Goal: Register for event/course

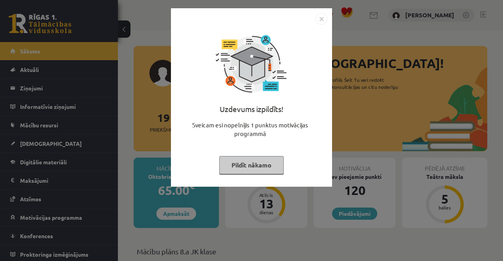
click at [249, 179] on div "Uzdevums izpildīts! Sveicam esi nopelnījis 1 punktus motivācijas programmā Pild…" at bounding box center [252, 103] width 152 height 157
click at [251, 165] on button "Pildīt nākamo" at bounding box center [251, 165] width 64 height 18
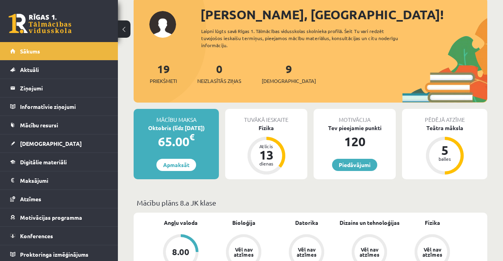
scroll to position [50, 0]
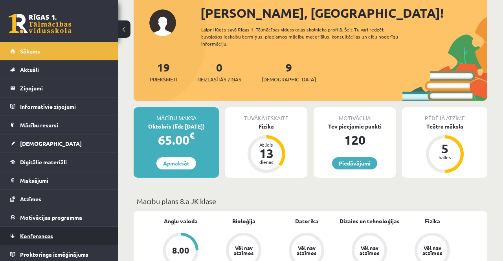
click at [50, 235] on span "Konferences" at bounding box center [36, 235] width 33 height 7
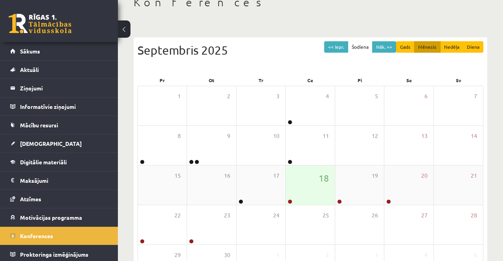
click at [289, 202] on link at bounding box center [289, 201] width 5 height 5
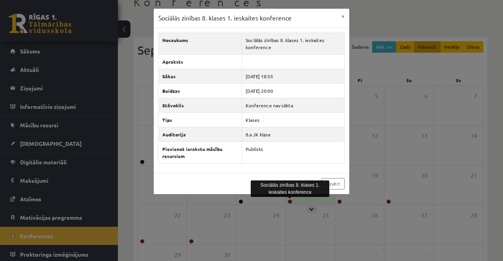
click at [437, 163] on div "Sociālās zinības 8. klases 1. ieskaites konference × Nosaukums Sociālās zinības…" at bounding box center [251, 130] width 503 height 261
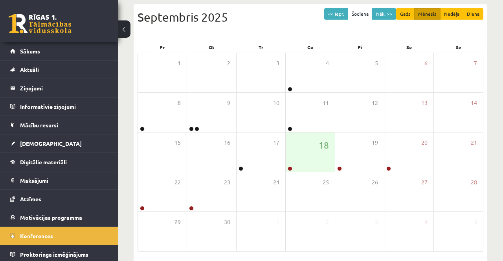
scroll to position [89, 0]
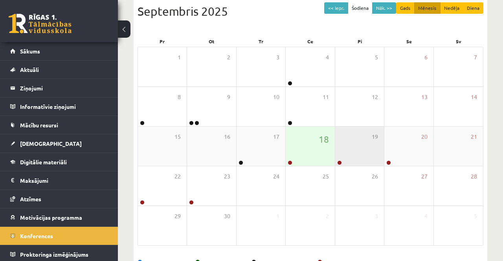
click at [340, 161] on link at bounding box center [339, 162] width 5 height 5
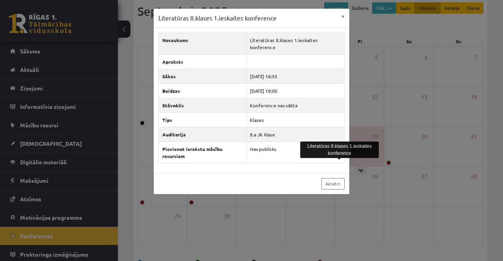
click at [429, 135] on div "Literatūras 8.klases 1.ieskaites konference × Nosaukums Literatūras 8.klases 1.…" at bounding box center [251, 130] width 503 height 261
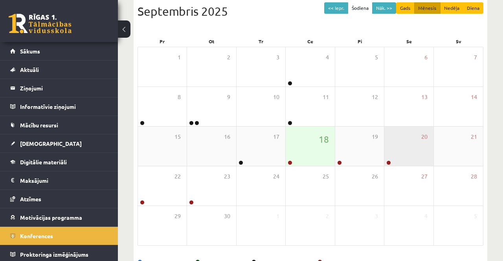
click at [394, 156] on div "20" at bounding box center [408, 145] width 49 height 39
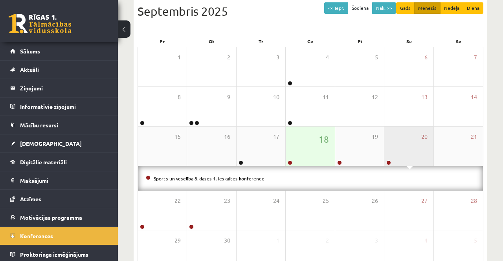
click at [390, 163] on link at bounding box center [388, 162] width 5 height 5
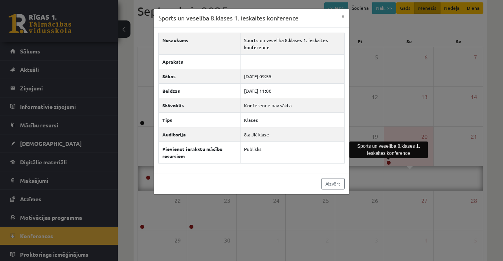
click at [435, 121] on div "Sports un veselība 8.klases 1. ieskaites konference × Nosaukums Sports un vesel…" at bounding box center [251, 130] width 503 height 261
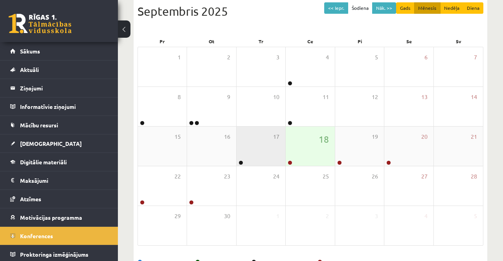
click at [242, 160] on div at bounding box center [239, 162] width 7 height 5
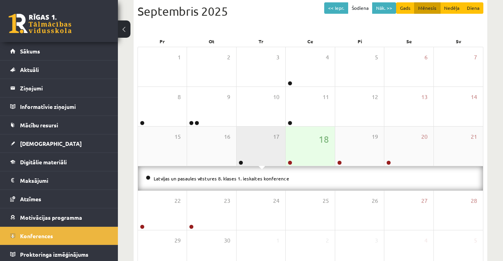
click at [240, 162] on link at bounding box center [240, 162] width 5 height 5
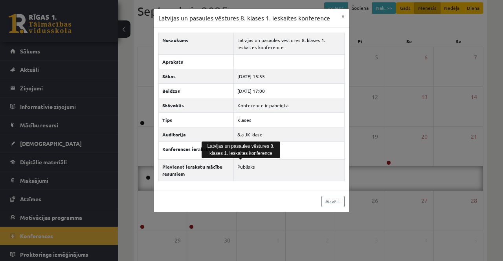
click at [409, 106] on div "Latvijas un pasaules vēstures 8. klases 1. ieskaites konference × Nosaukums Lat…" at bounding box center [251, 130] width 503 height 261
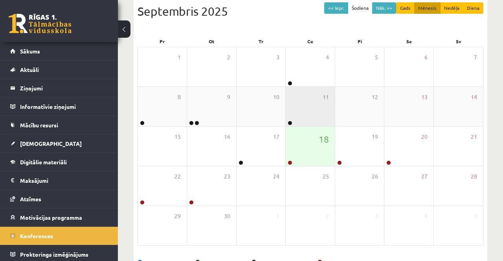
click at [291, 124] on link at bounding box center [289, 123] width 5 height 5
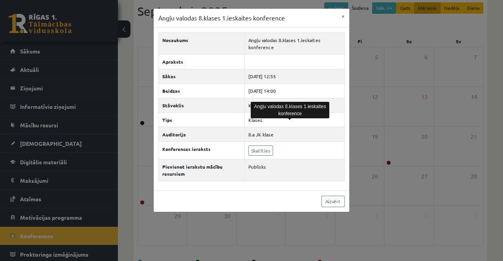
click at [417, 87] on div "Angļu valodas 8.klases 1.ieskaites konference × Nosaukums Angļu valodas 8.klase…" at bounding box center [251, 130] width 503 height 261
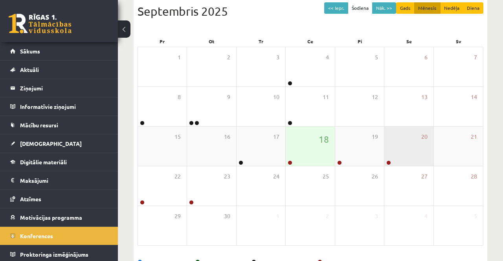
click at [386, 162] on link at bounding box center [388, 162] width 5 height 5
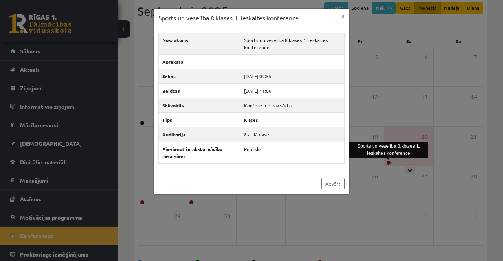
click at [2, 260] on div "Sports un veselība 8.klases 1. ieskaites konference × Nosaukums Sports un vesel…" at bounding box center [251, 130] width 503 height 261
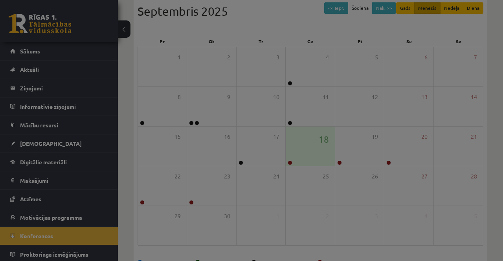
click at [2, 260] on div at bounding box center [251, 130] width 503 height 261
click at [2, 260] on div "0 Dāvanas 120 mP 370 xp [PERSON_NAME] Sākums Aktuāli Kā mācīties eSKOLĀ Kontakt…" at bounding box center [59, 130] width 118 height 261
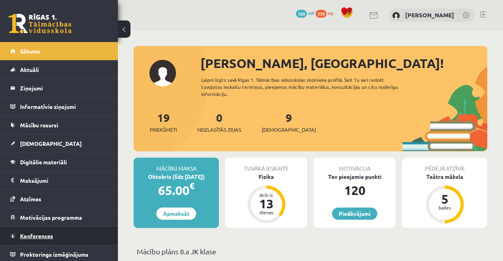
click at [71, 230] on link "Konferences" at bounding box center [59, 236] width 98 height 18
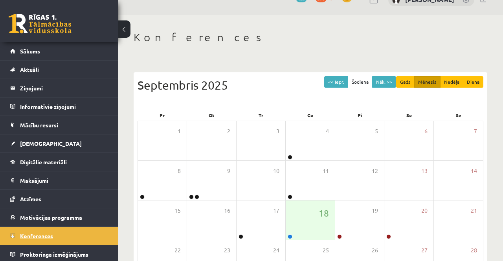
scroll to position [25, 0]
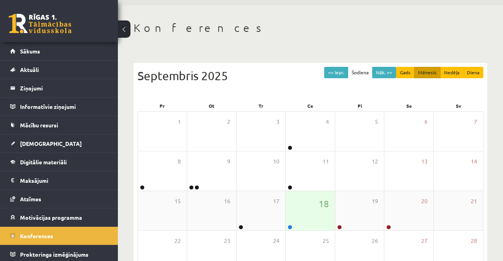
click at [289, 228] on link at bounding box center [289, 227] width 5 height 5
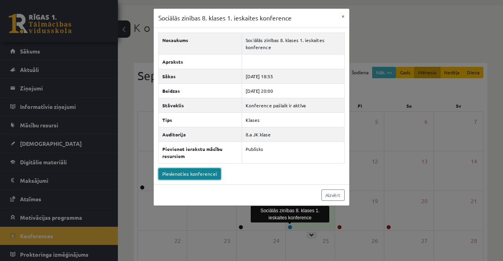
click at [192, 174] on link "Pievienoties konferencei" at bounding box center [189, 173] width 62 height 11
click at [178, 172] on link "Pievienoties konferencei" at bounding box center [189, 173] width 62 height 11
